Goal: Transaction & Acquisition: Purchase product/service

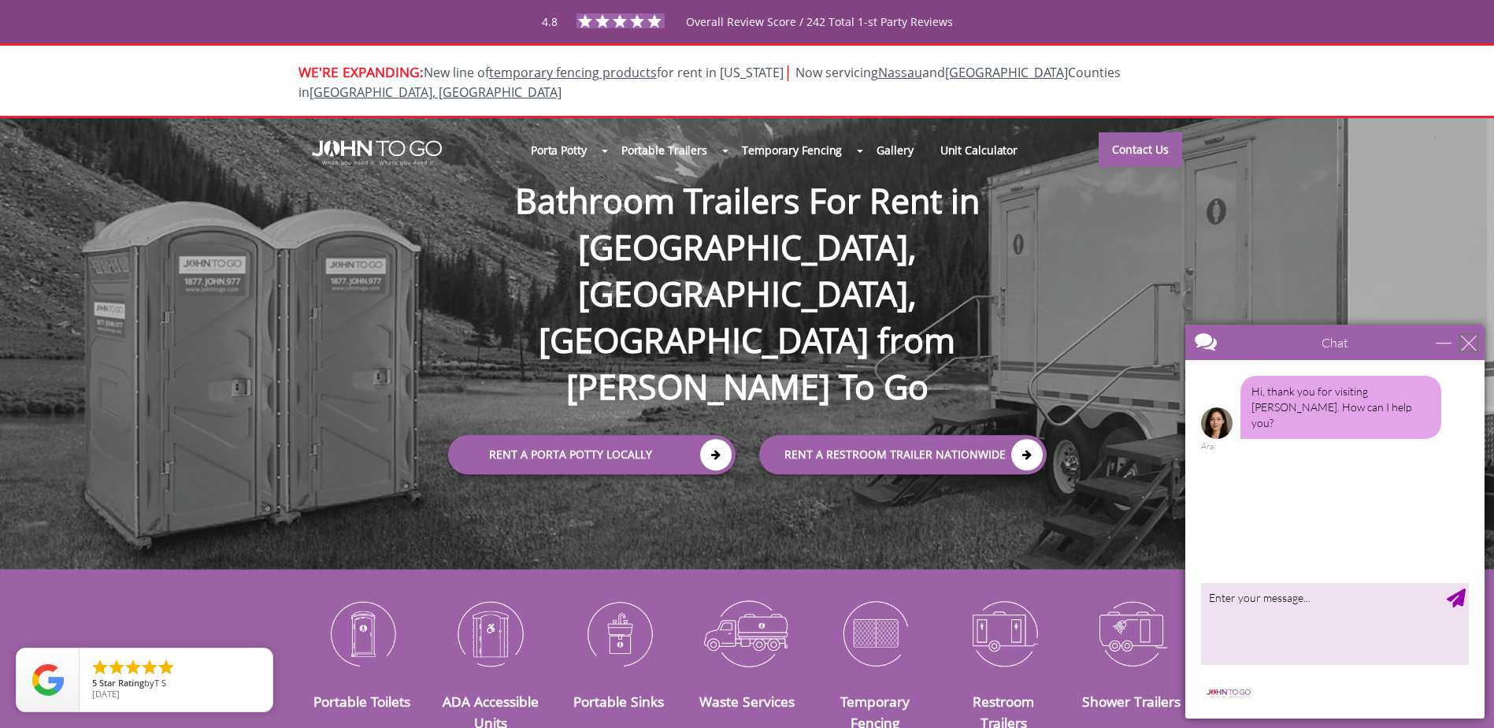
click at [1464, 340] on div "close" at bounding box center [1469, 343] width 16 height 16
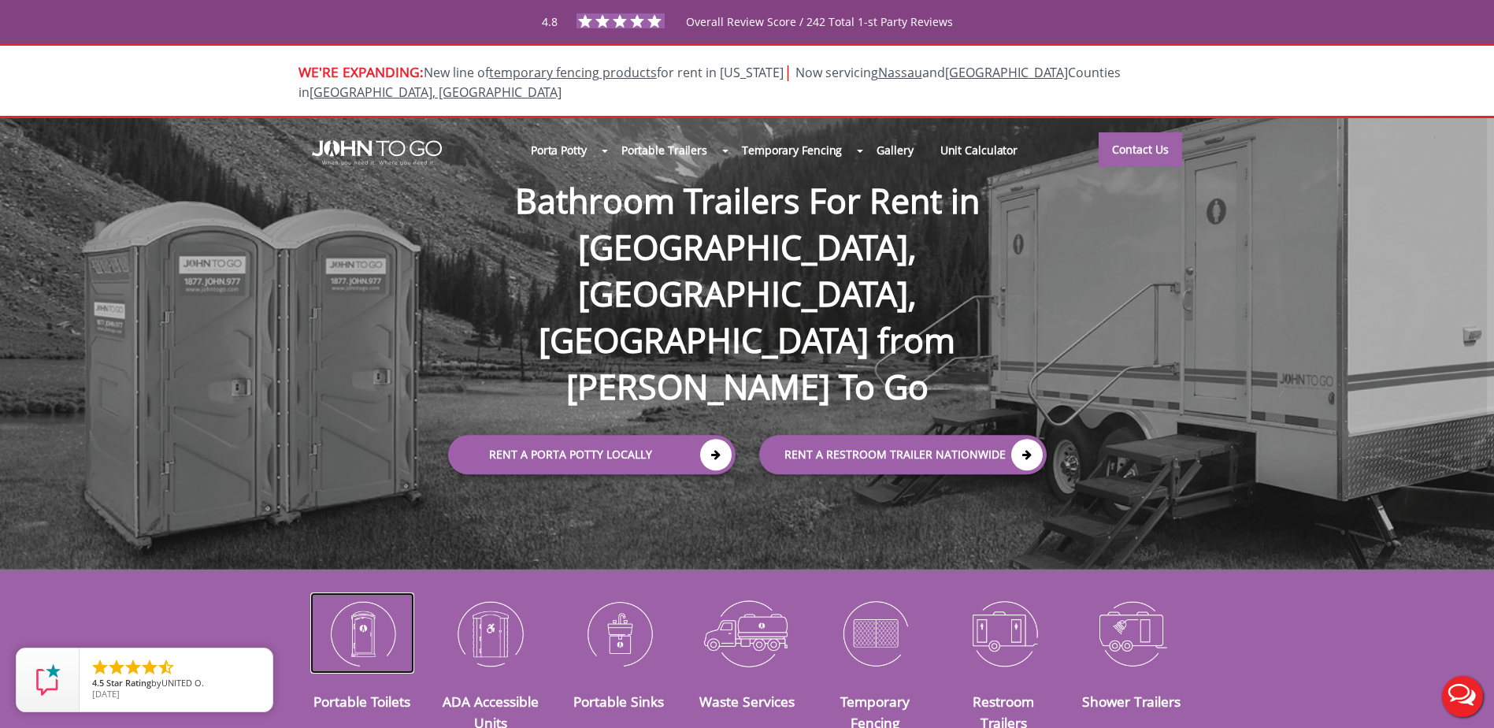
click at [361, 622] on img at bounding box center [362, 633] width 105 height 82
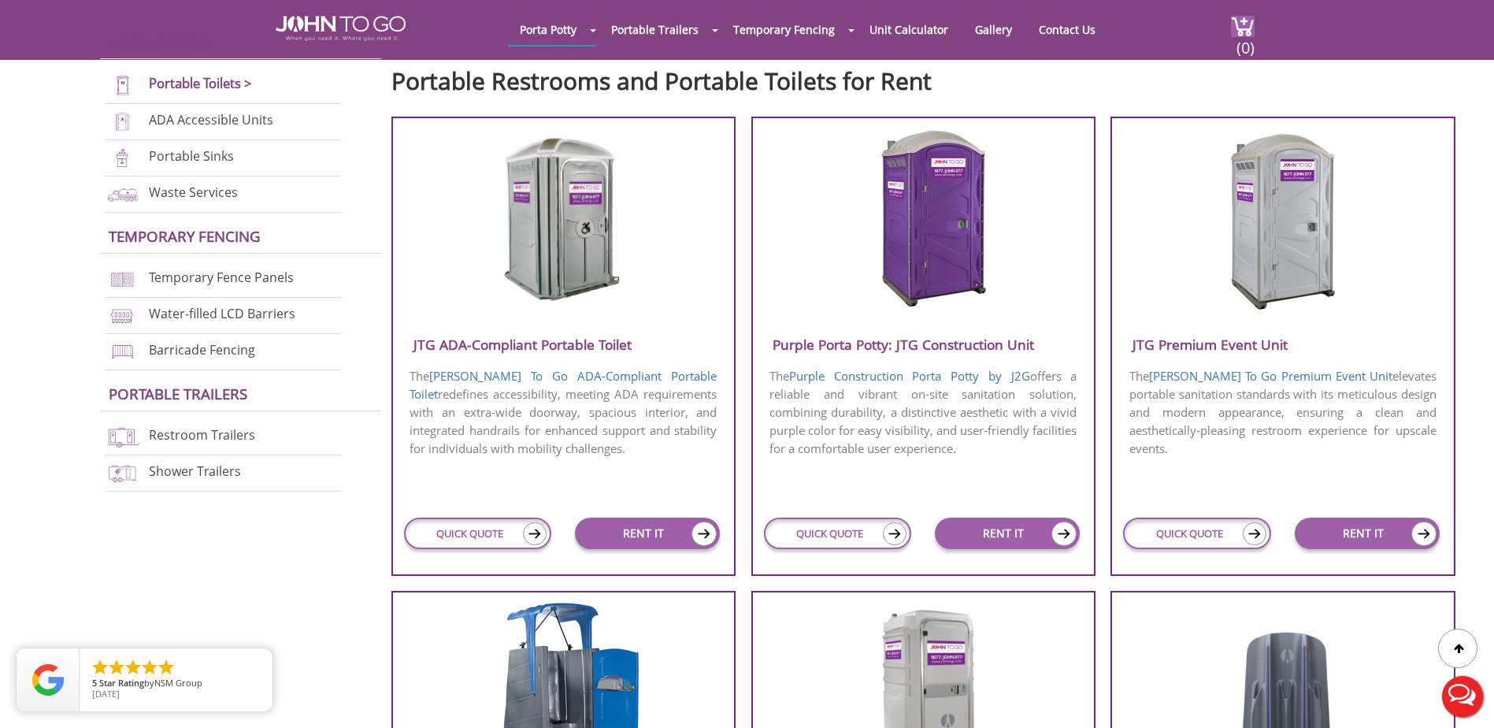
scroll to position [551, 0]
click at [655, 529] on link "RENT IT" at bounding box center [647, 533] width 145 height 32
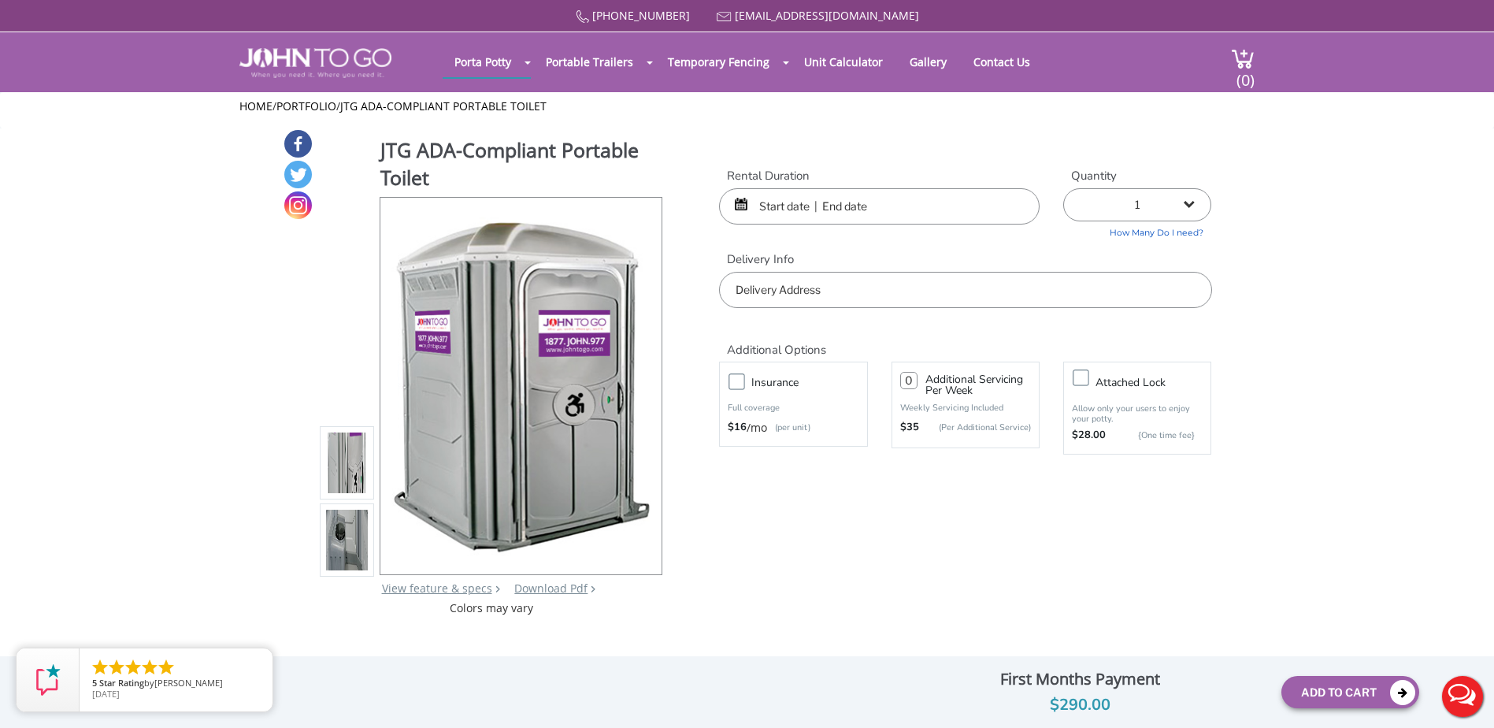
click at [856, 282] on input "text" at bounding box center [965, 290] width 492 height 36
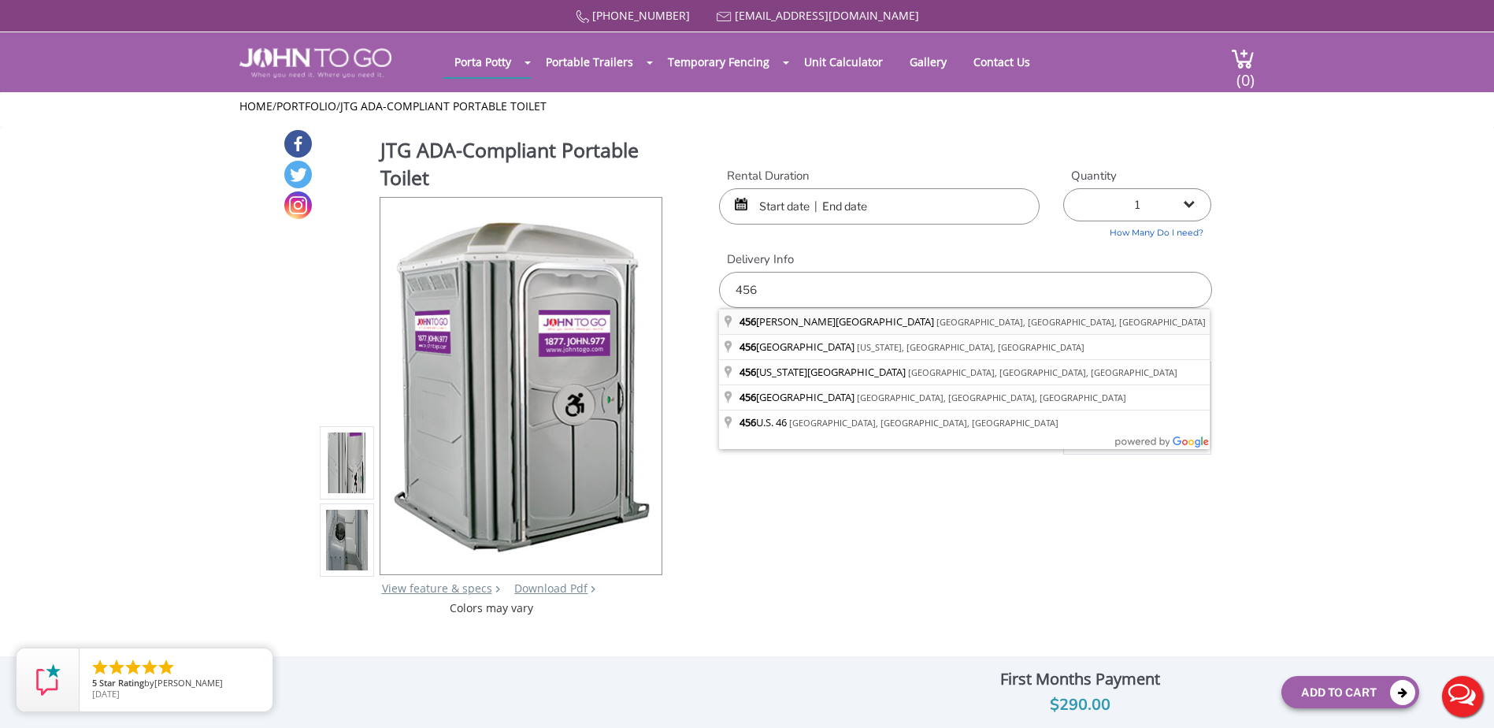
type input "456 Nordhoff Place, Englewood, NJ, USA"
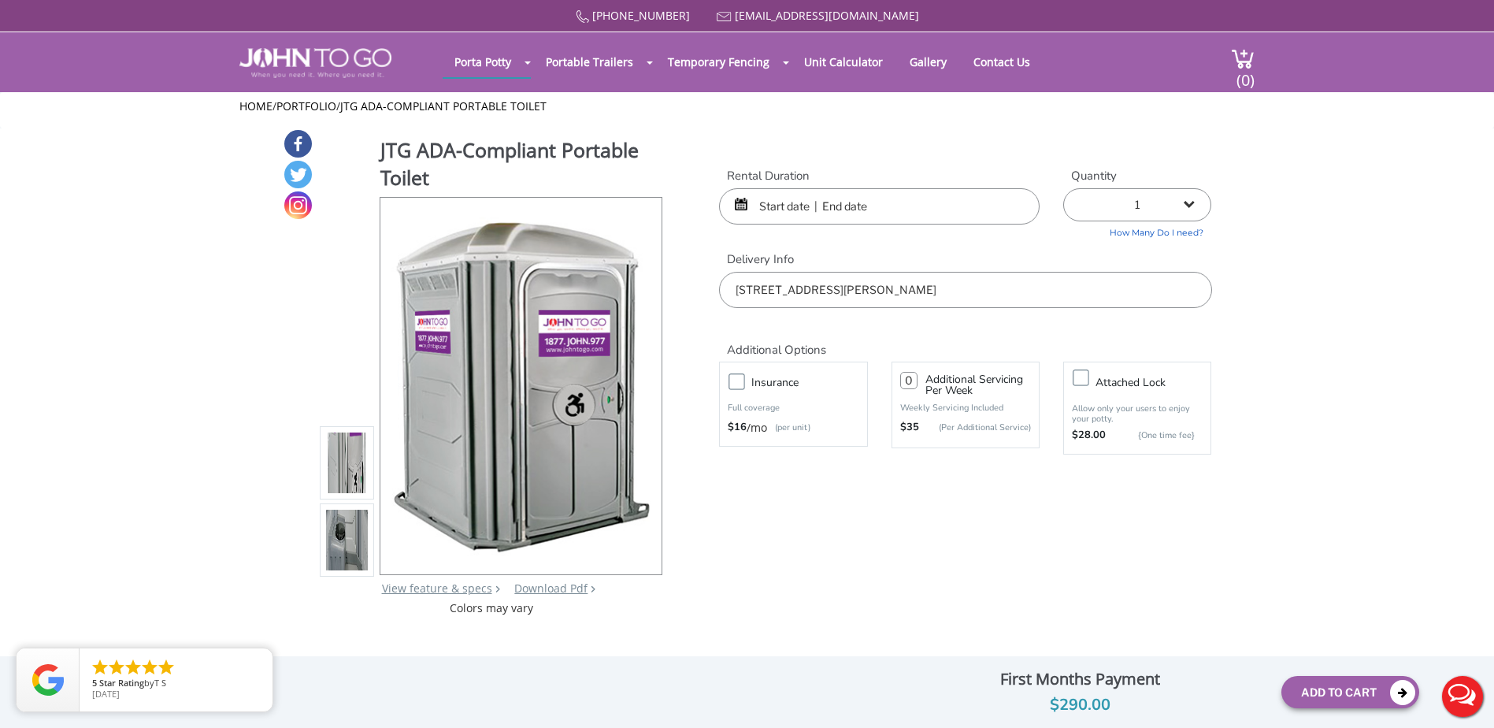
click at [787, 209] on input "text" at bounding box center [879, 206] width 321 height 36
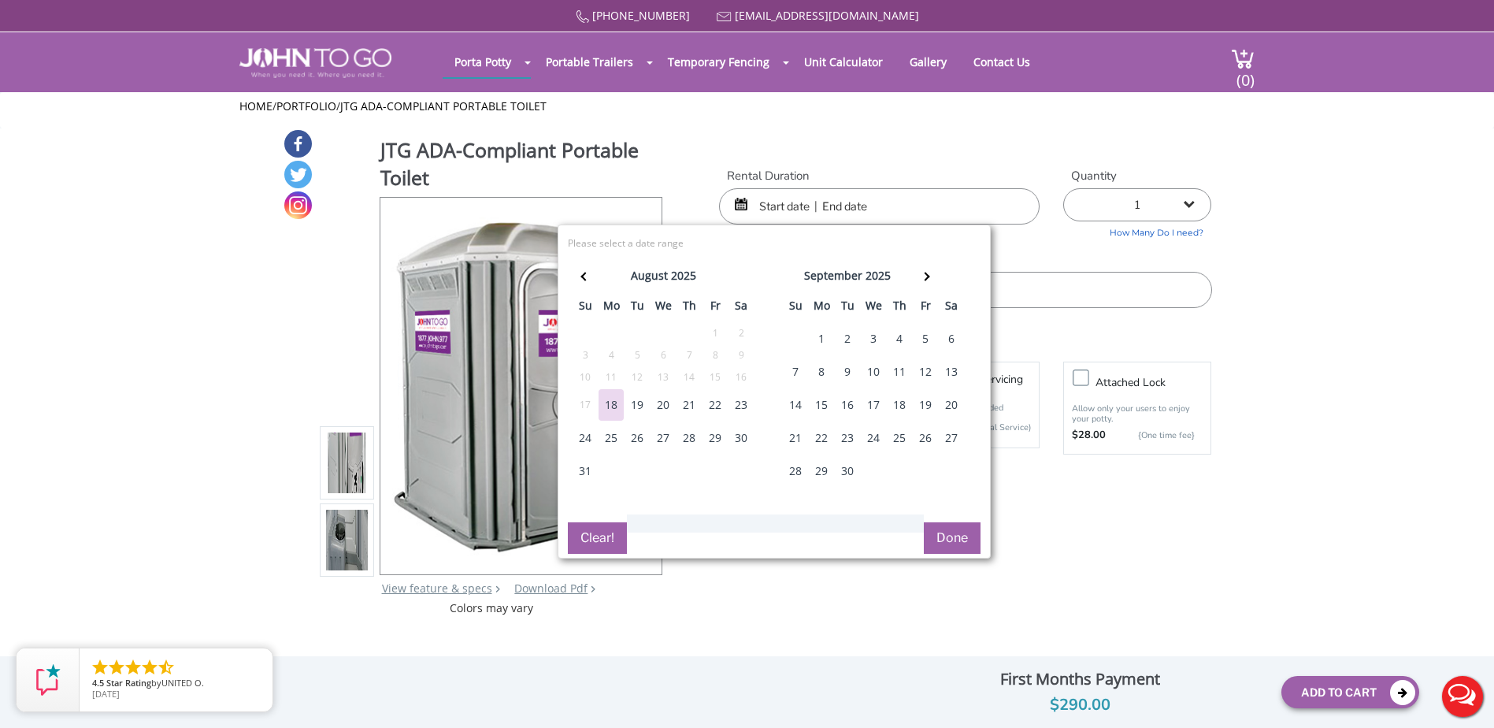
click at [641, 407] on div "19" at bounding box center [637, 405] width 25 height 32
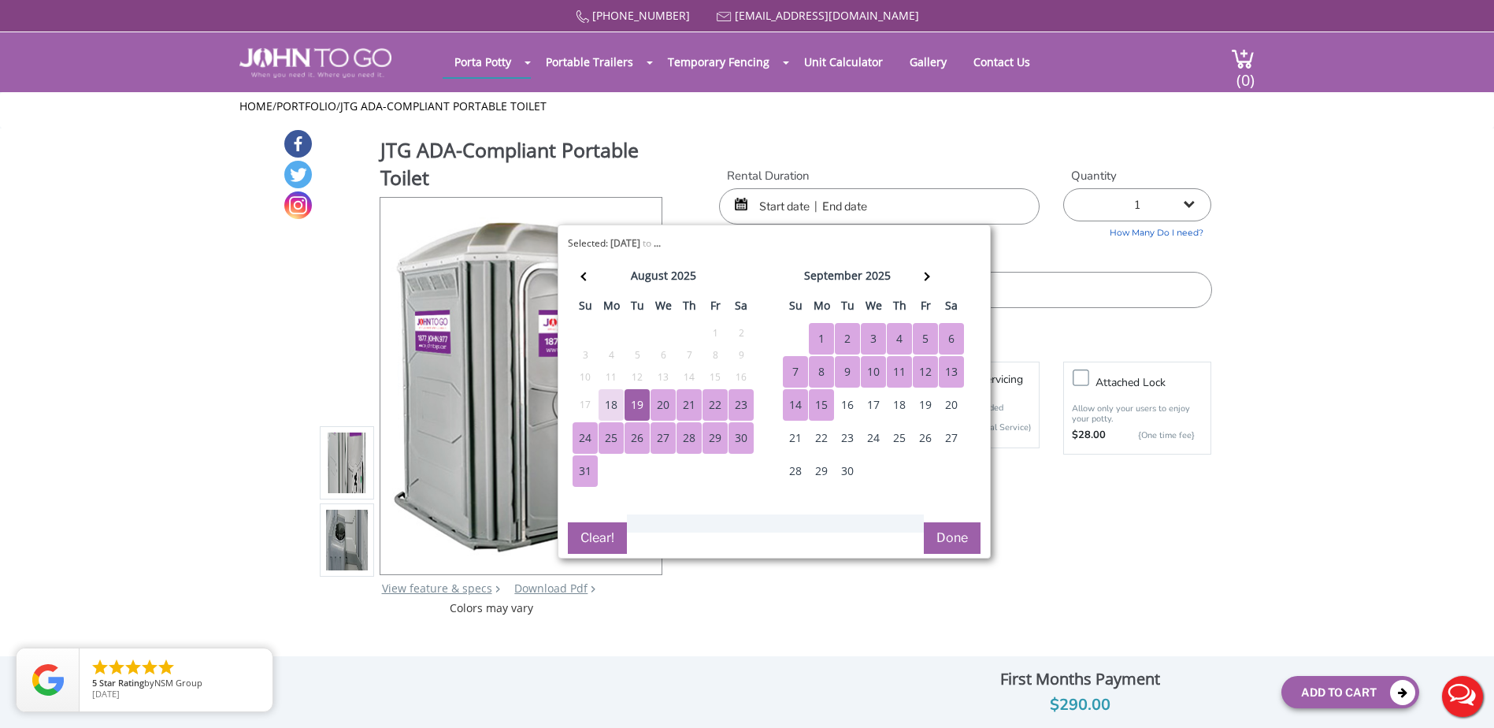
click at [831, 413] on div "15" at bounding box center [821, 405] width 25 height 32
type input "08/19/2025 to 09/15/2025"
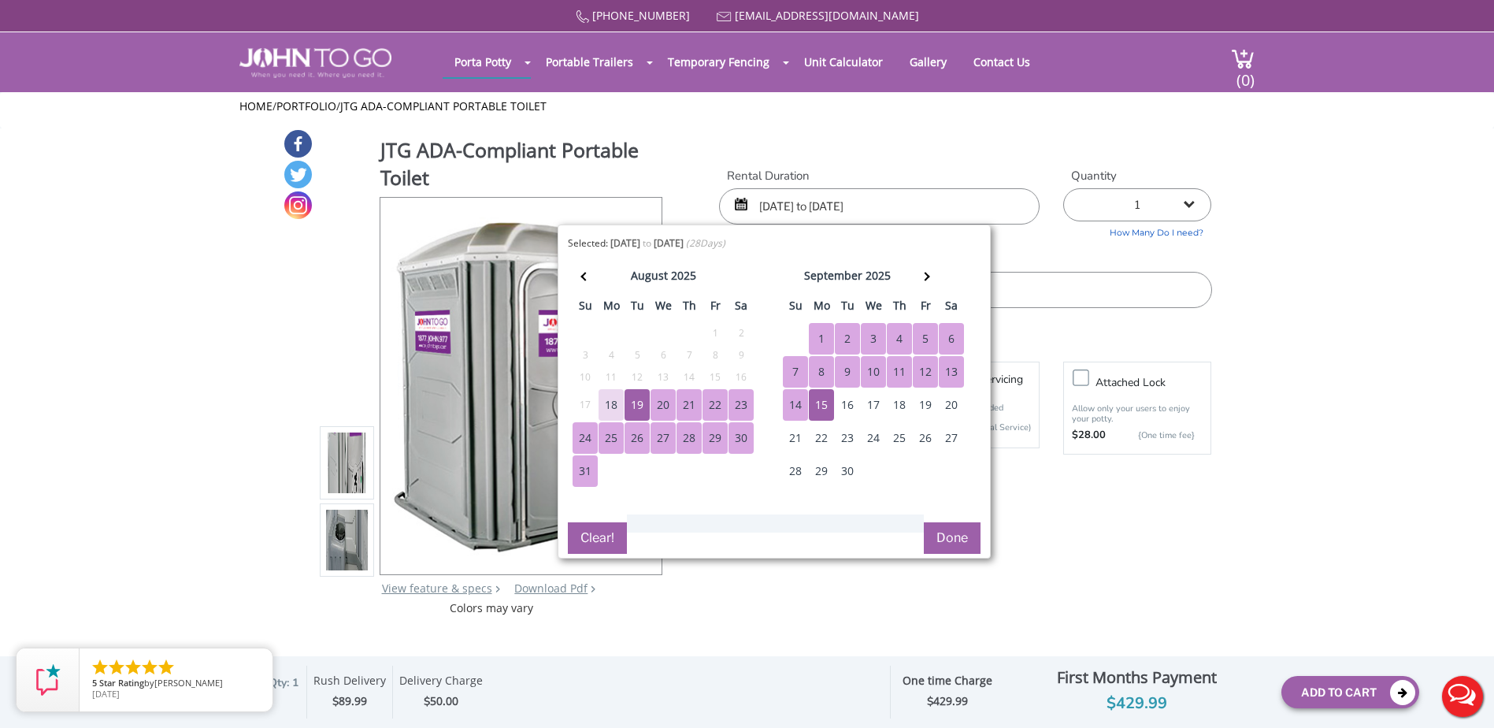
click at [960, 536] on button "Done" at bounding box center [952, 538] width 57 height 32
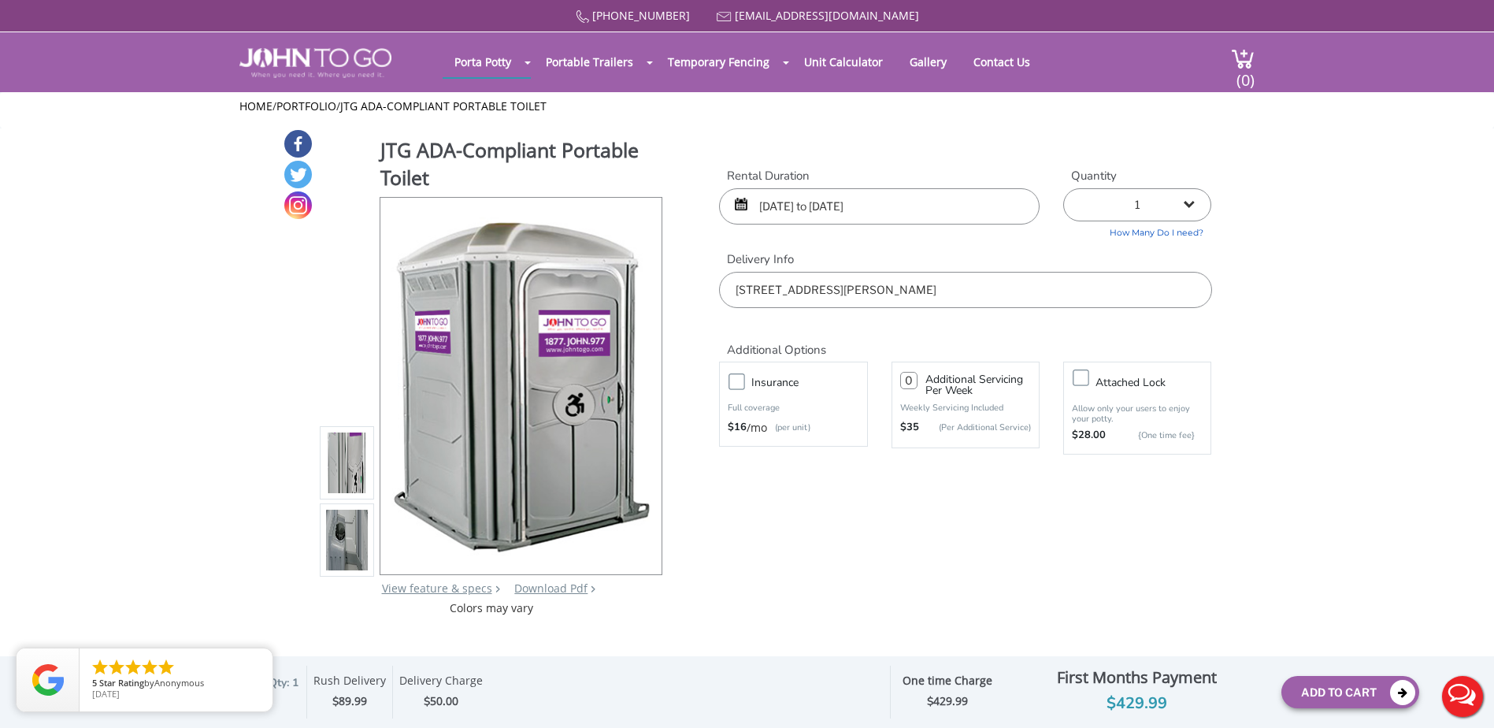
click at [744, 384] on label "Insurance" at bounding box center [809, 383] width 131 height 20
click at [0, 0] on input "Insurance" at bounding box center [0, 0] width 0 height 0
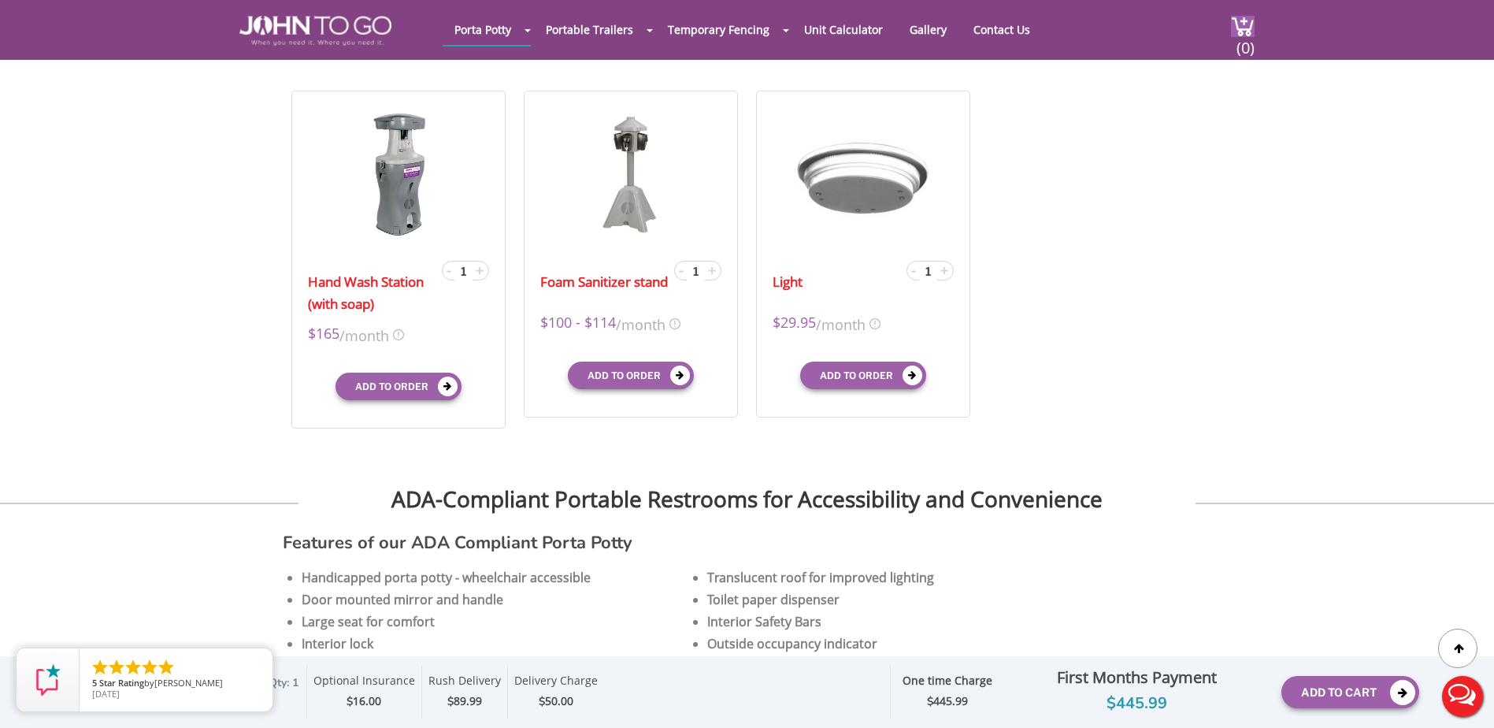
scroll to position [551, 0]
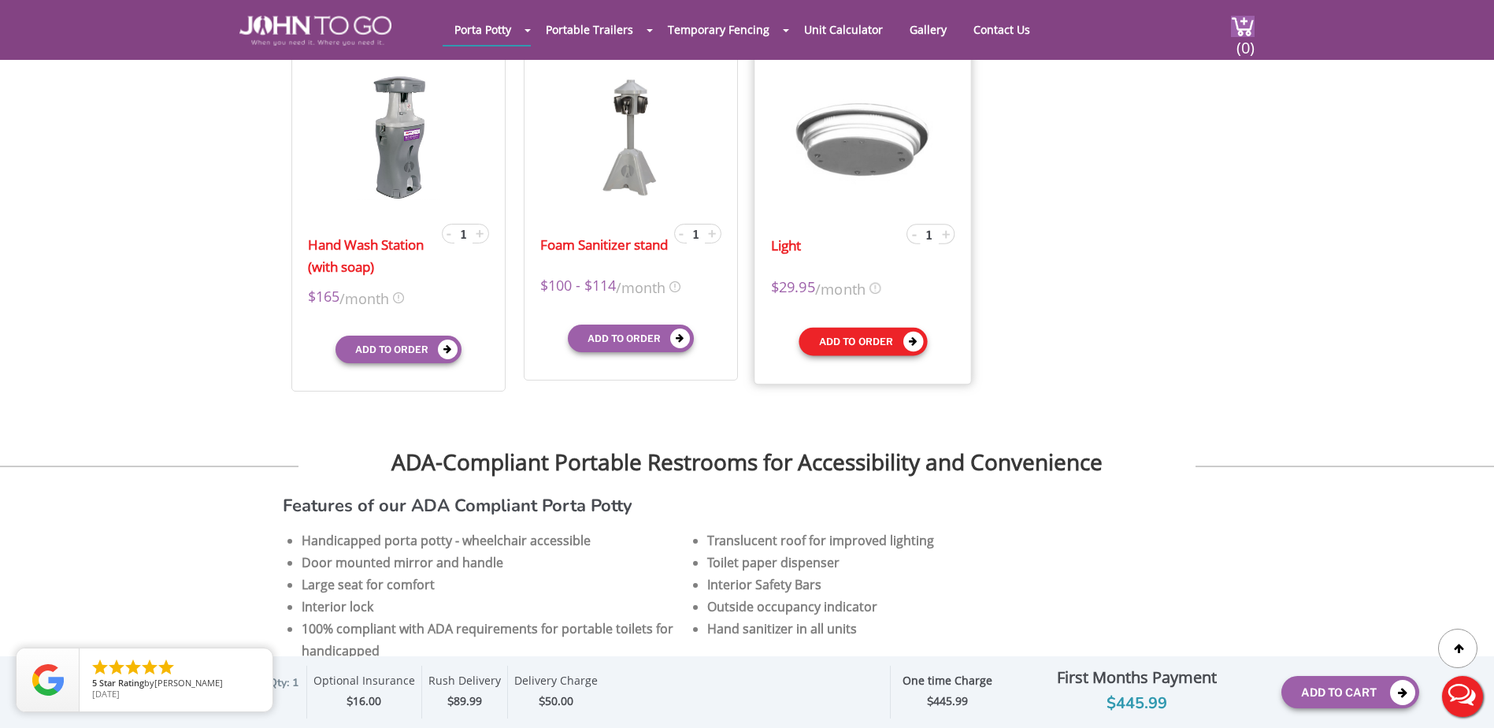
click at [870, 338] on button "Add to order" at bounding box center [863, 341] width 128 height 28
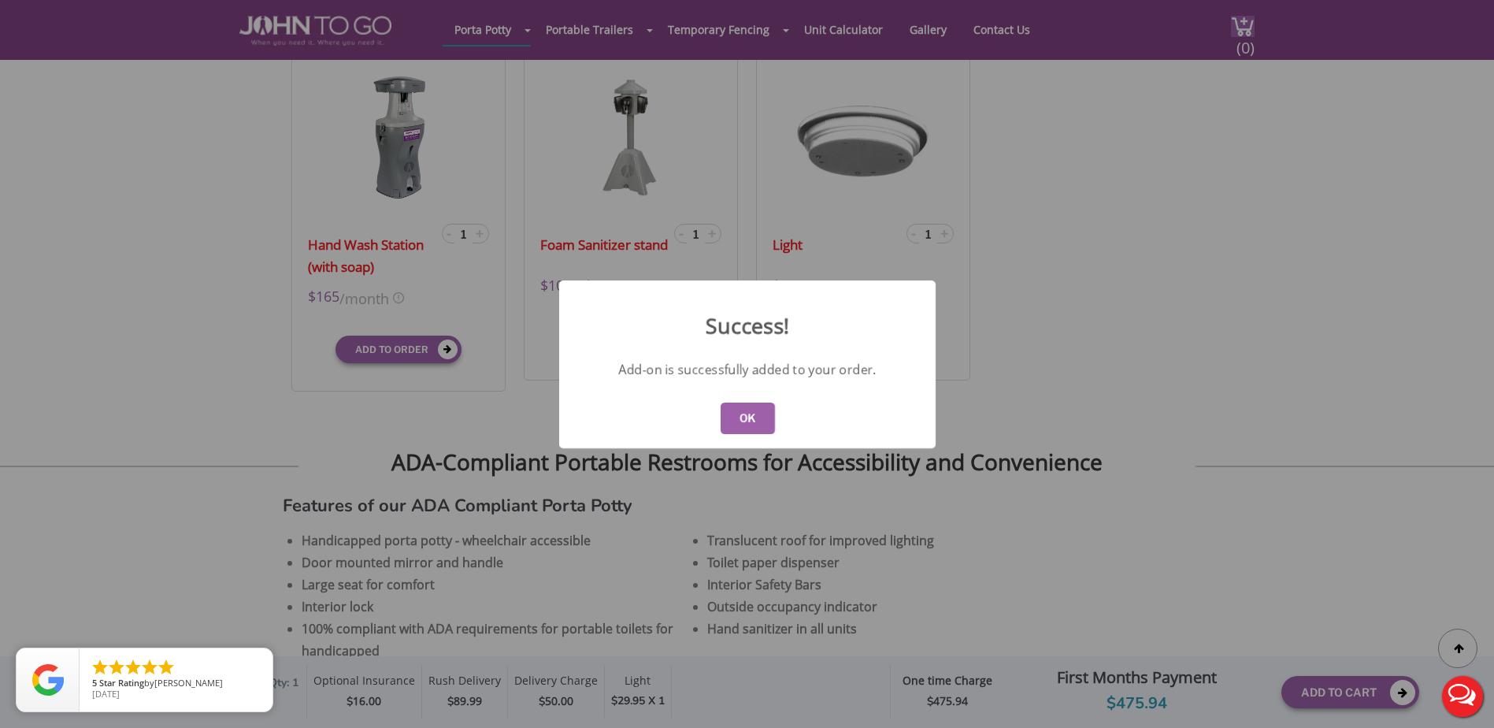
click at [760, 422] on button "OK" at bounding box center [747, 419] width 54 height 32
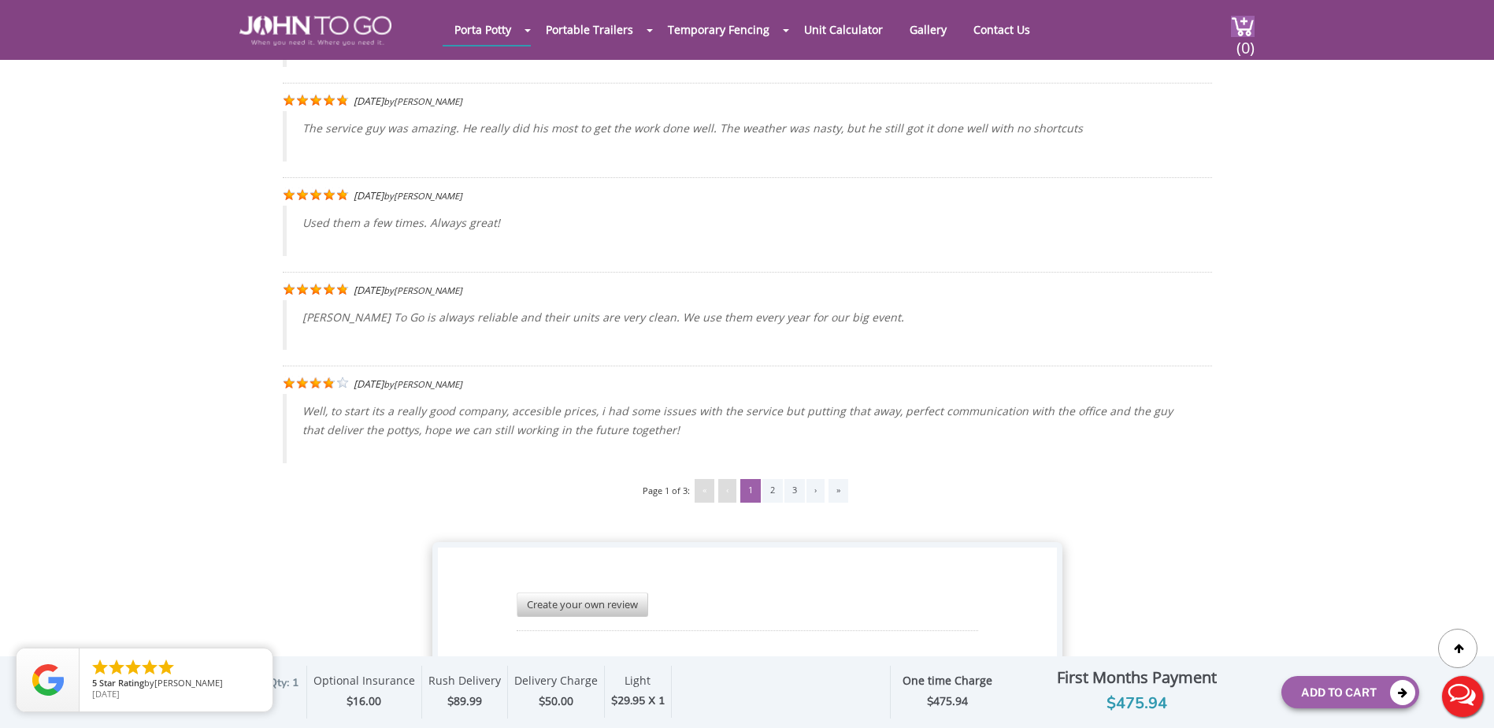
scroll to position [3781, 0]
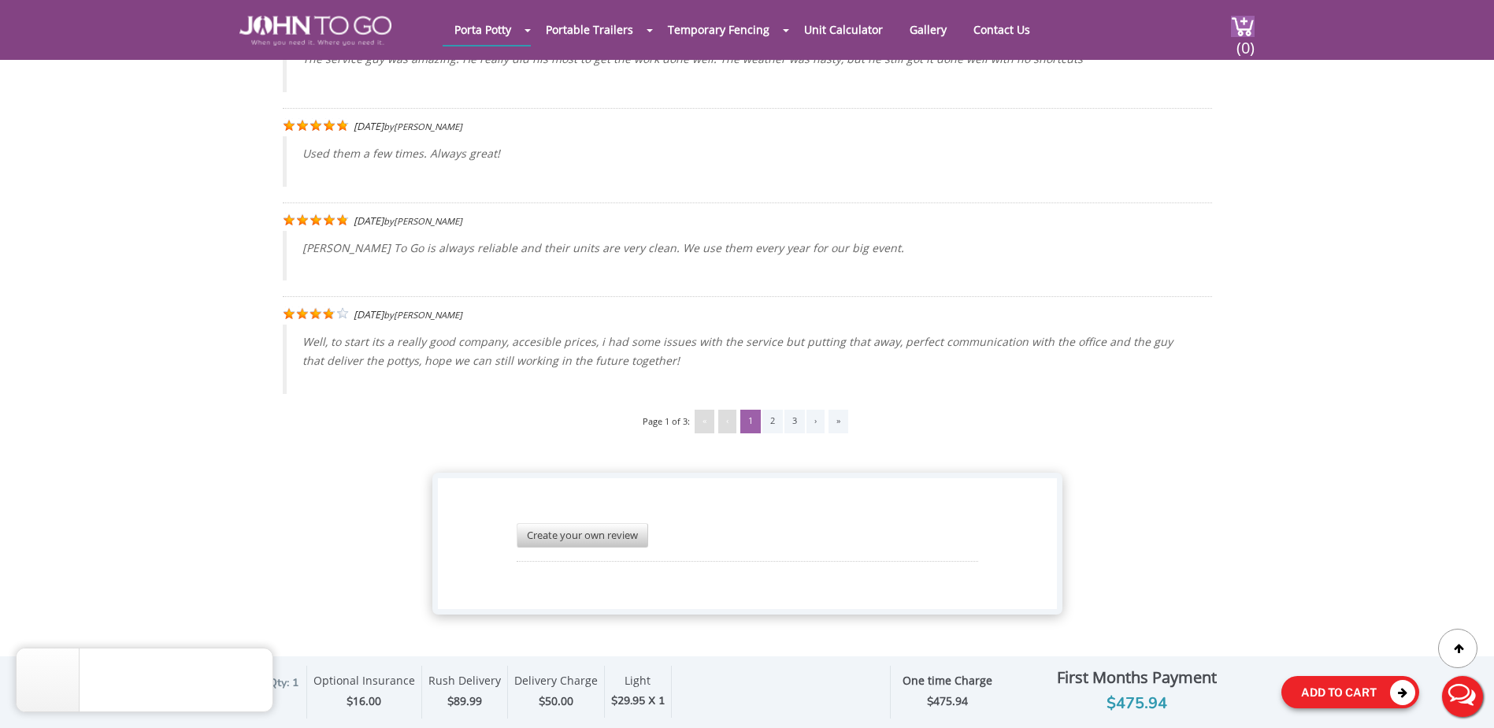
click at [1335, 689] on button "Add To Cart" at bounding box center [1351, 692] width 138 height 32
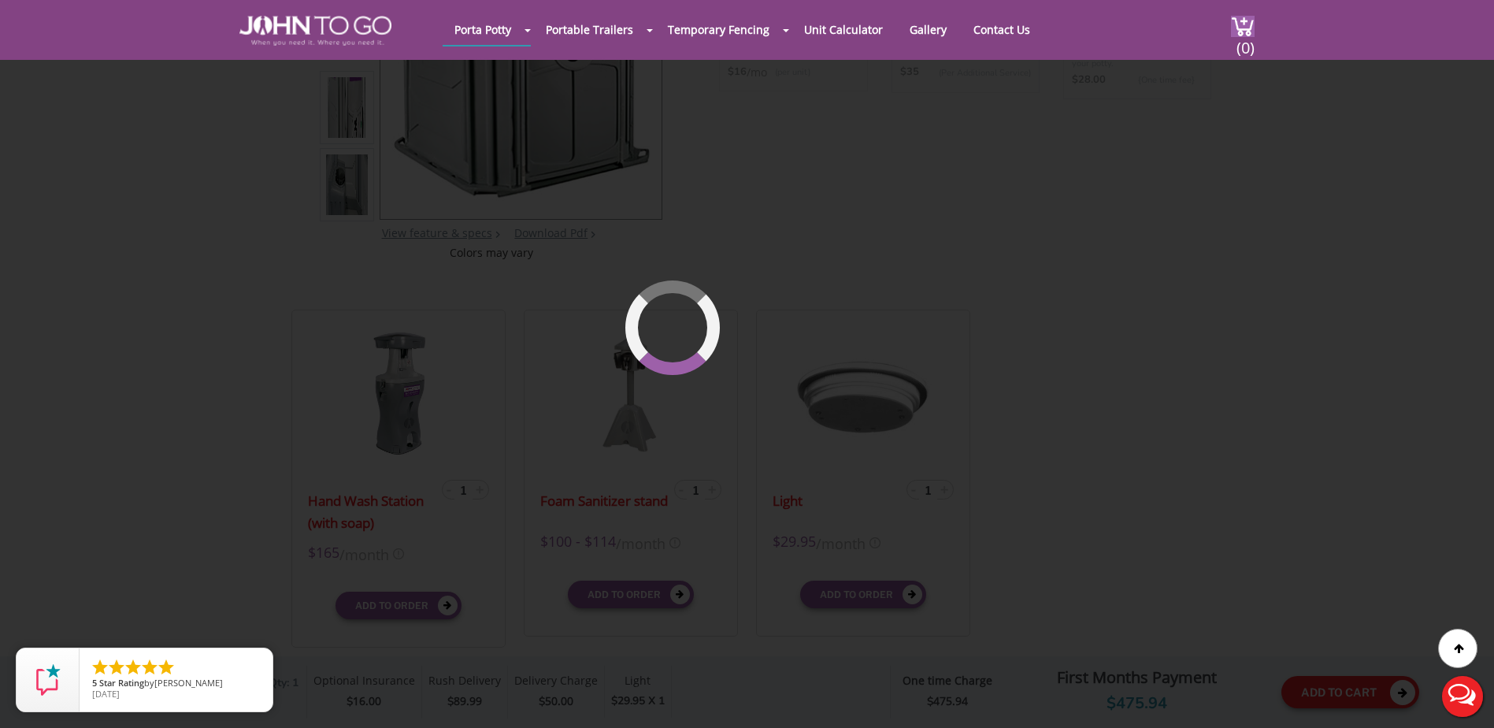
scroll to position [108, 0]
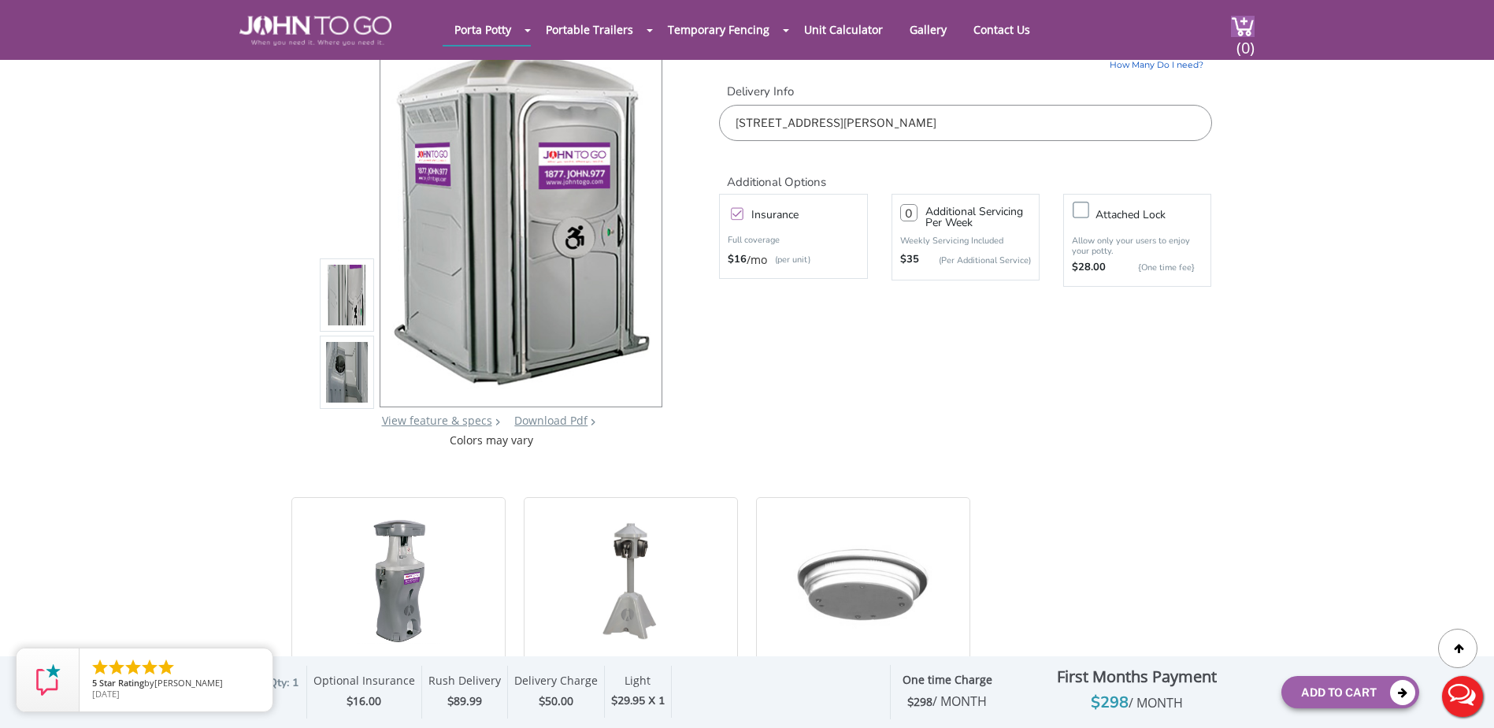
click at [342, 365] on img at bounding box center [347, 372] width 43 height 371
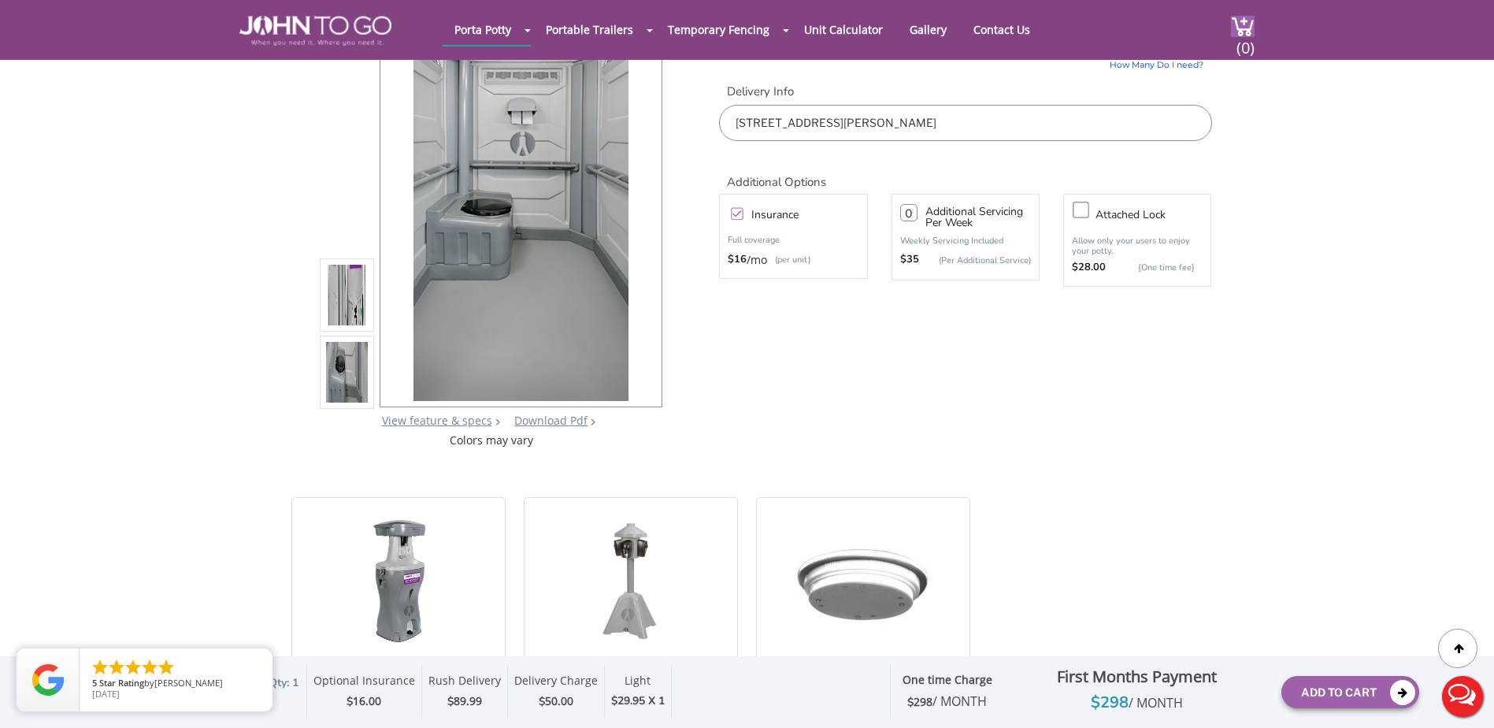
click at [345, 303] on img at bounding box center [347, 294] width 43 height 371
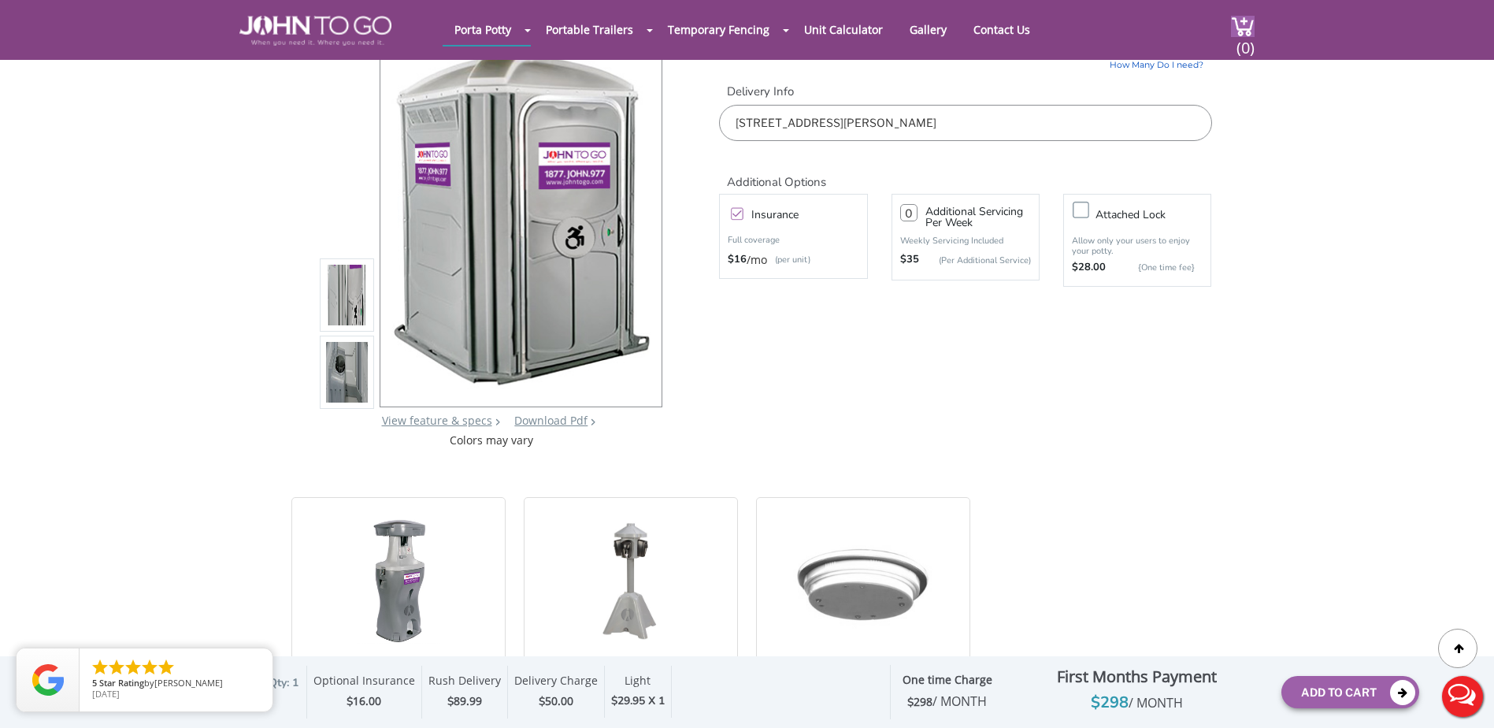
click at [346, 358] on img at bounding box center [347, 372] width 43 height 371
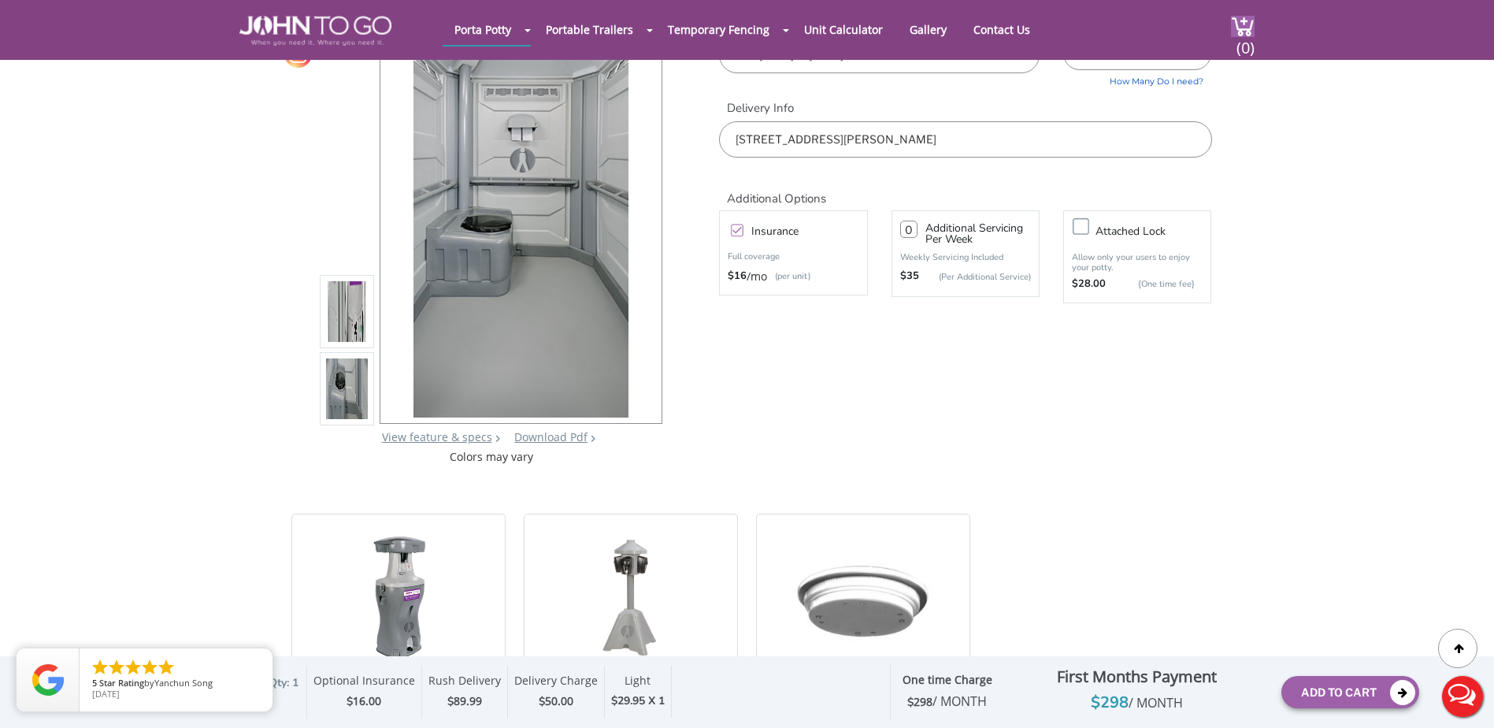
scroll to position [0, 0]
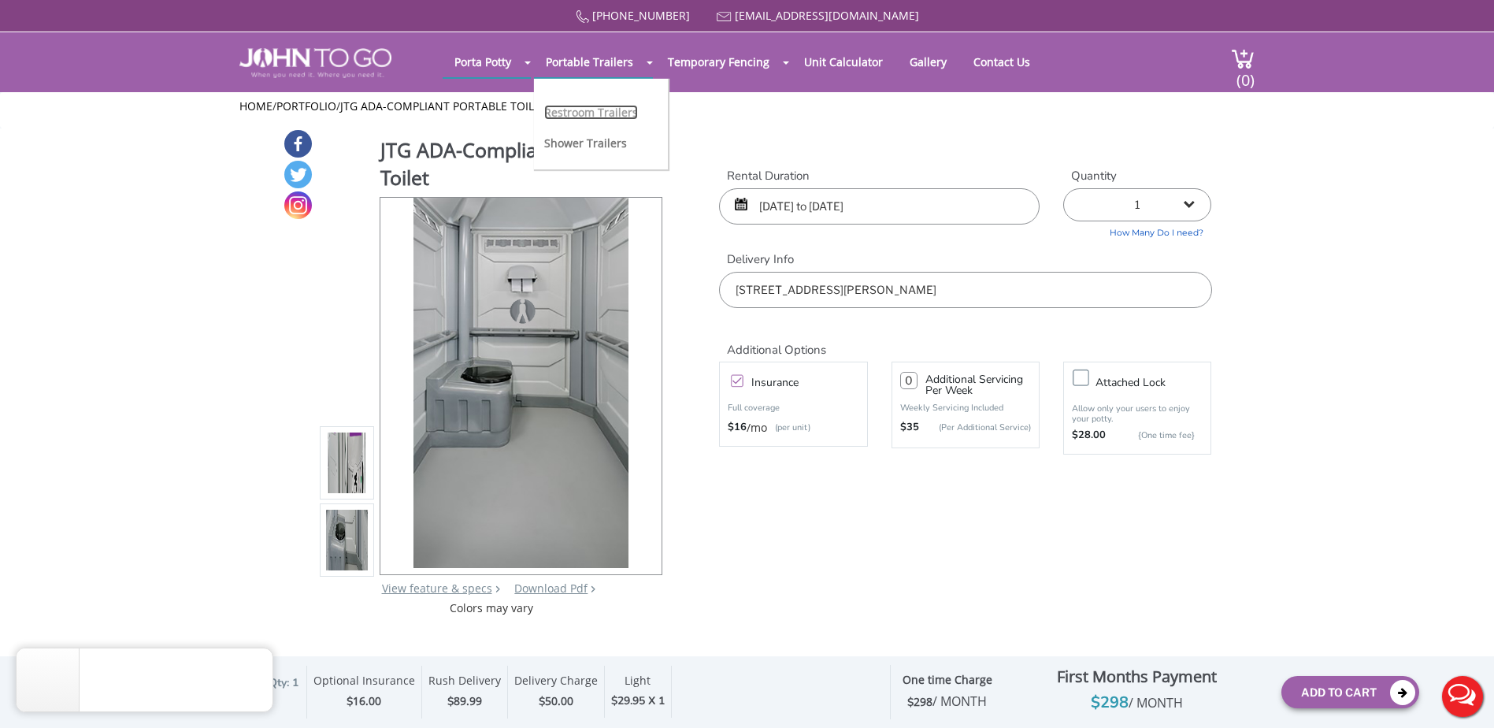
click at [612, 113] on link "Restroom Trailers" at bounding box center [591, 112] width 94 height 15
